Goal: Find specific page/section: Find specific page/section

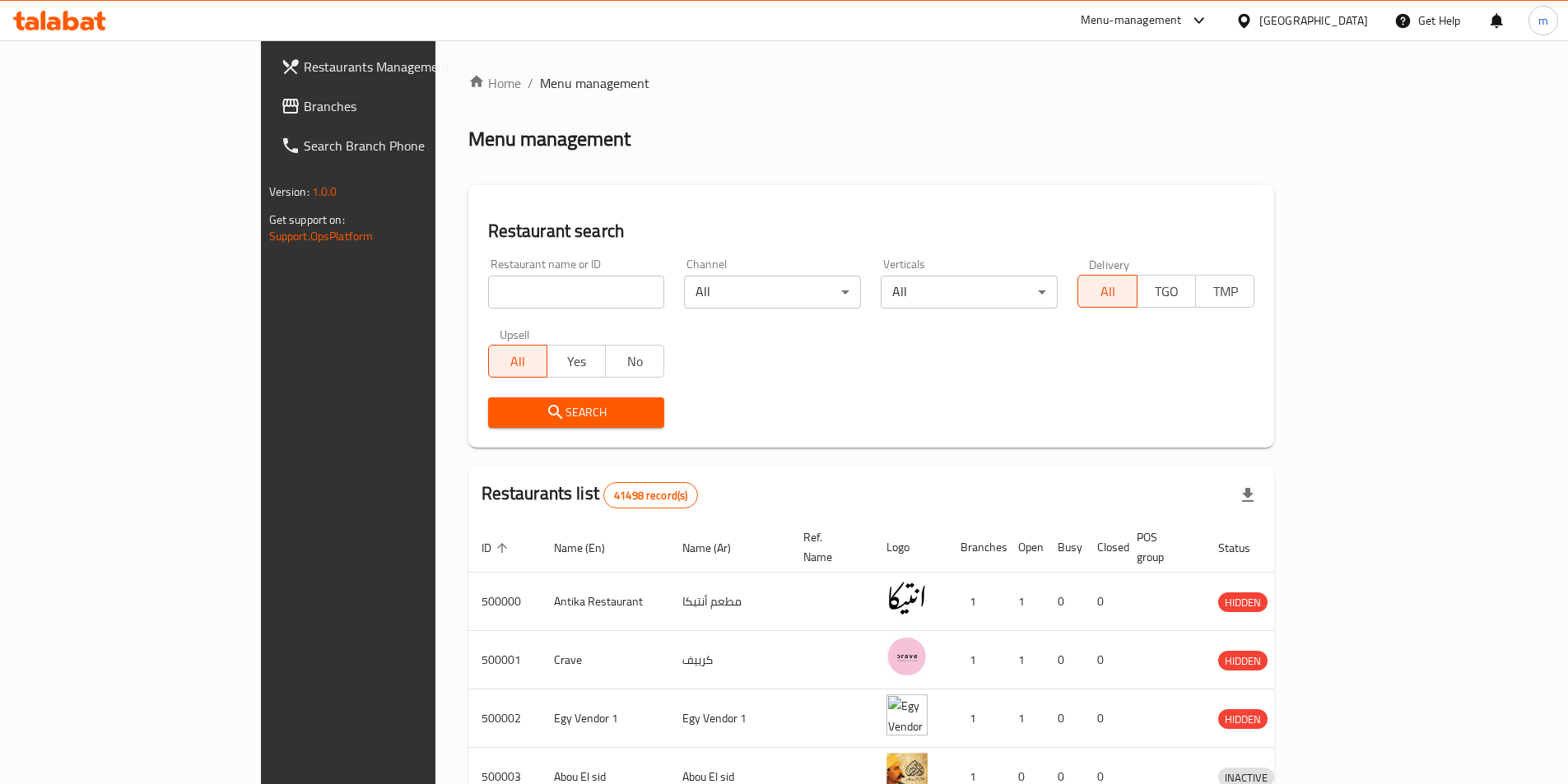
click at [1341, 12] on div "[GEOGRAPHIC_DATA]" at bounding box center [1314, 21] width 108 height 18
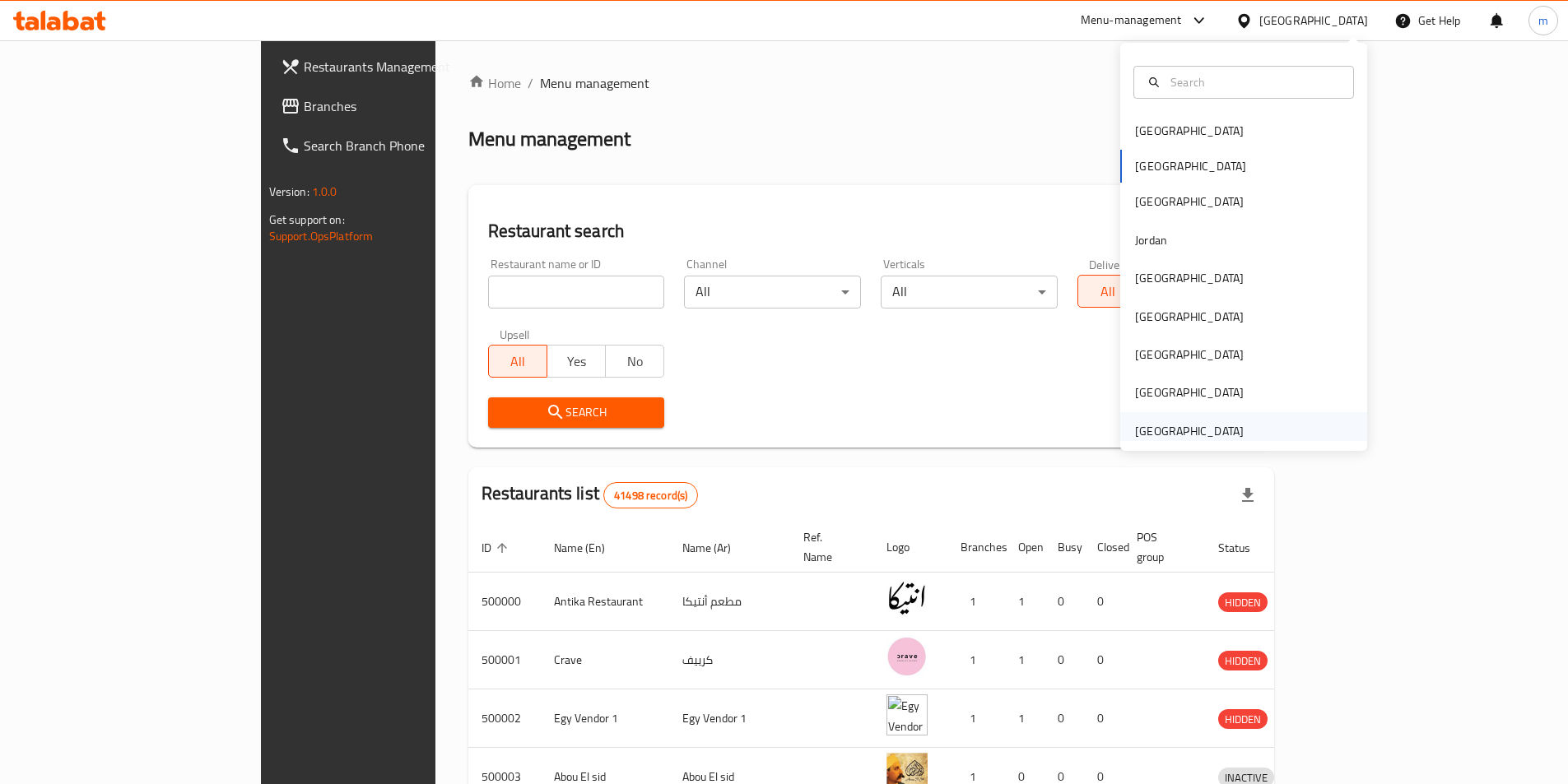
click at [1221, 426] on div "[GEOGRAPHIC_DATA]" at bounding box center [1189, 431] width 108 height 18
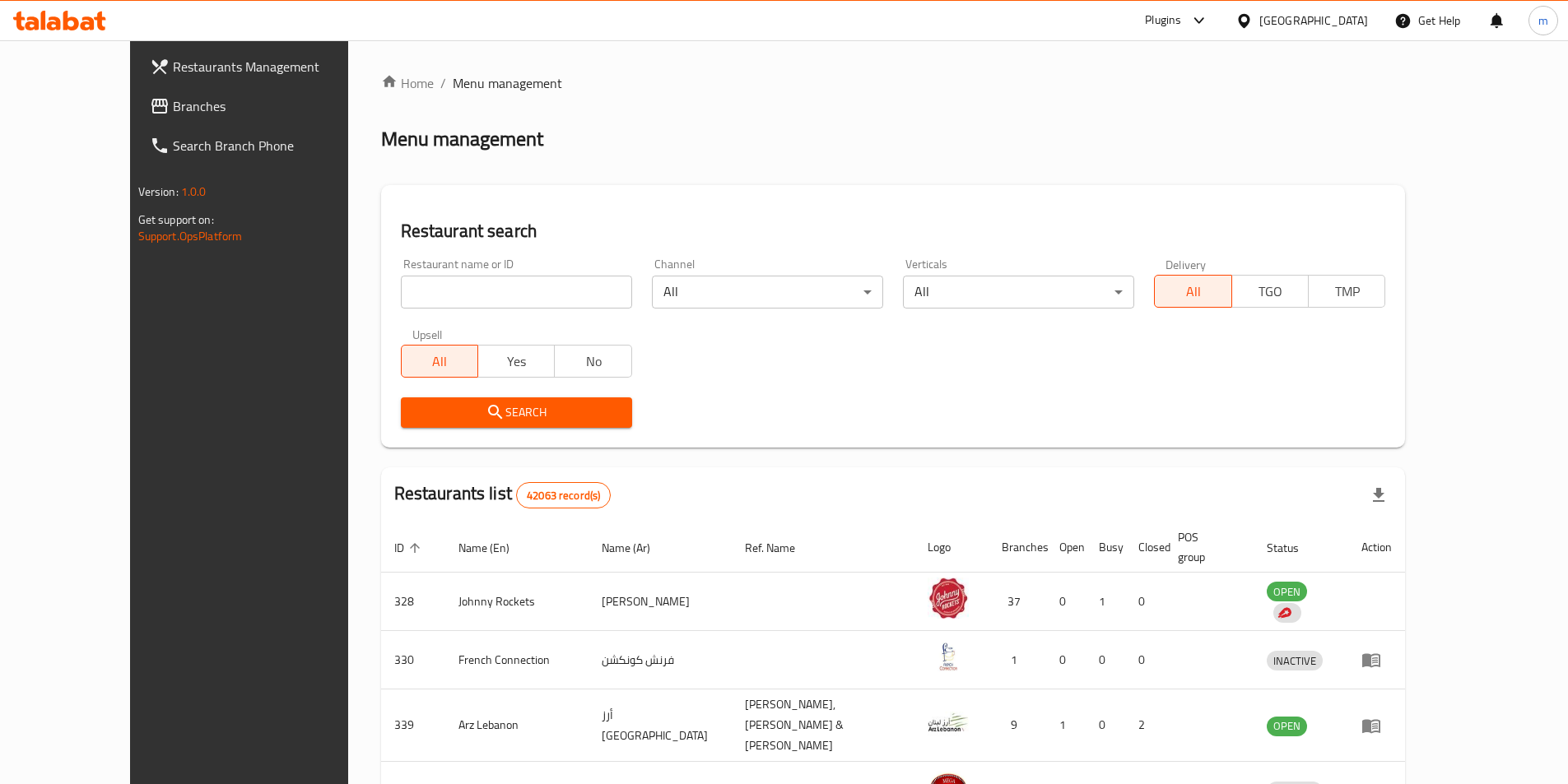
click at [504, 283] on input "search" at bounding box center [516, 292] width 231 height 32
click at [173, 106] on span "Branches" at bounding box center [276, 106] width 206 height 20
